Goal: Check status

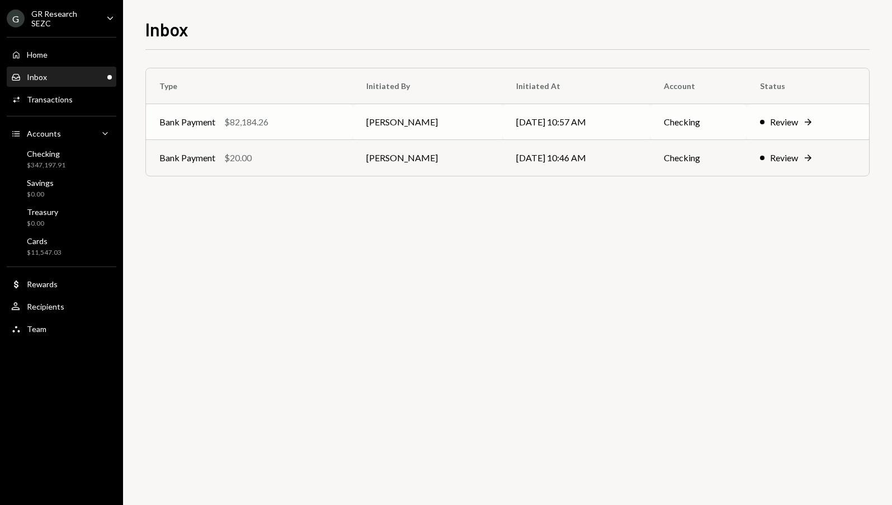
click at [801, 122] on div "Review Right Arrow" at bounding box center [808, 121] width 96 height 13
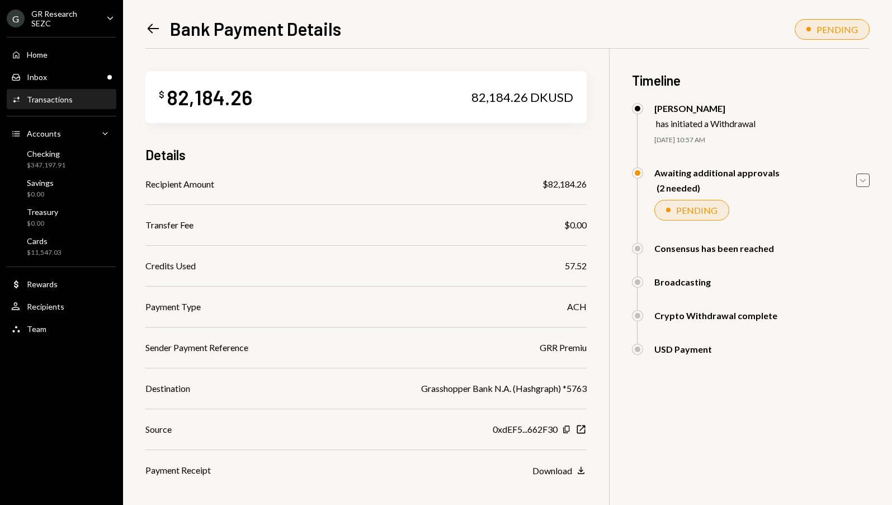
click at [866, 177] on icon "Caret Down" at bounding box center [863, 180] width 12 height 12
